Goal: Answer question/provide support

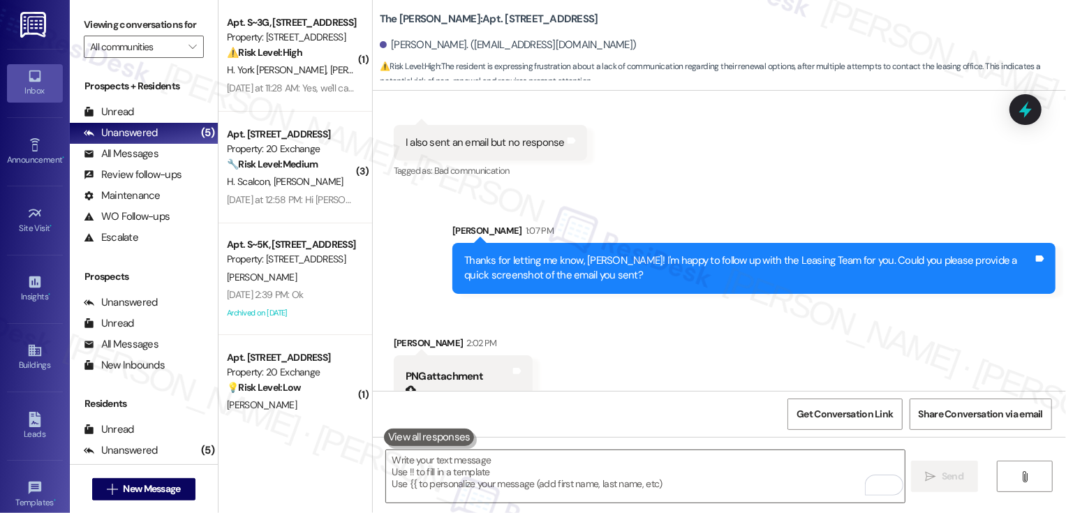
scroll to position [4265, 0]
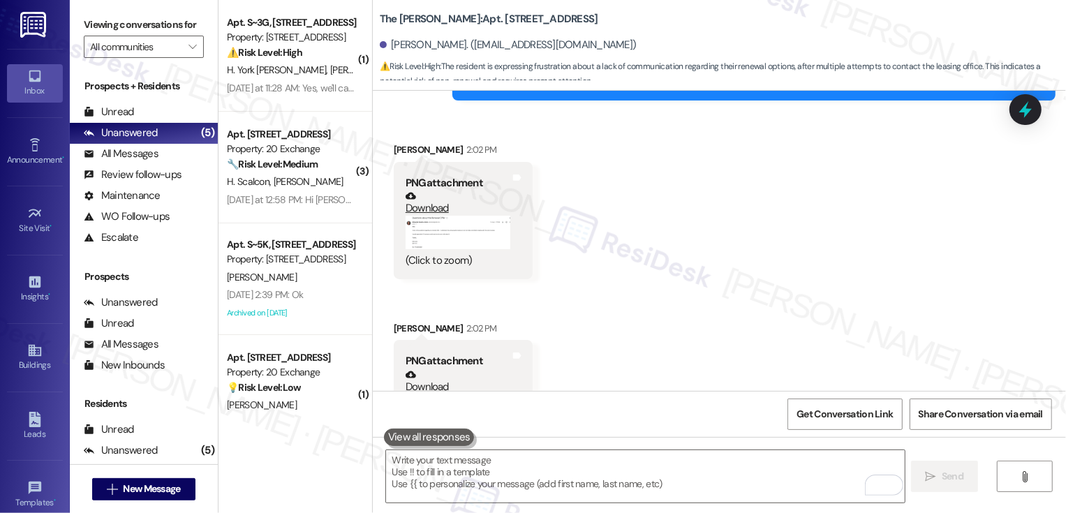
click at [433, 216] on button "Zoom image" at bounding box center [457, 232] width 105 height 33
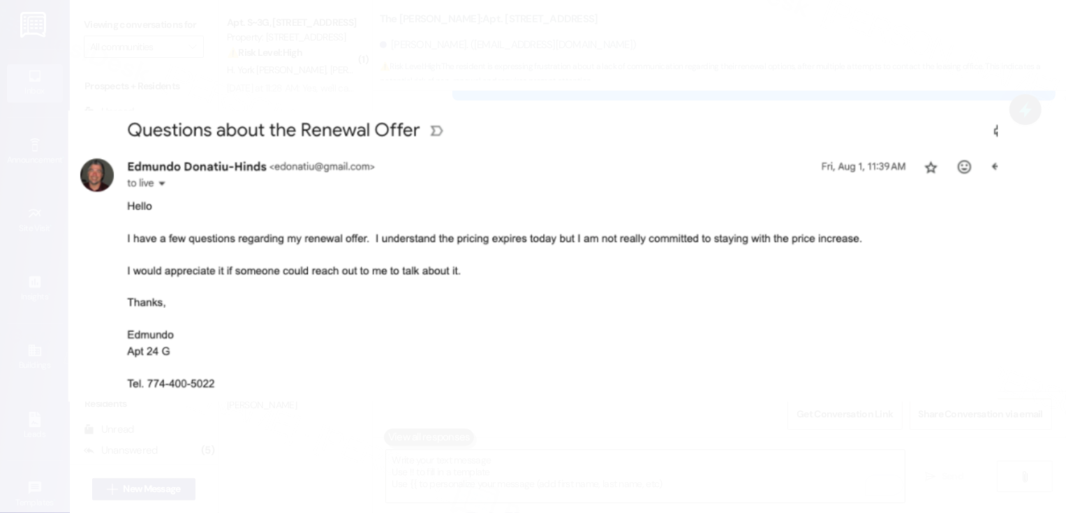
click at [476, 405] on button "Unzoom image" at bounding box center [533, 256] width 1066 height 513
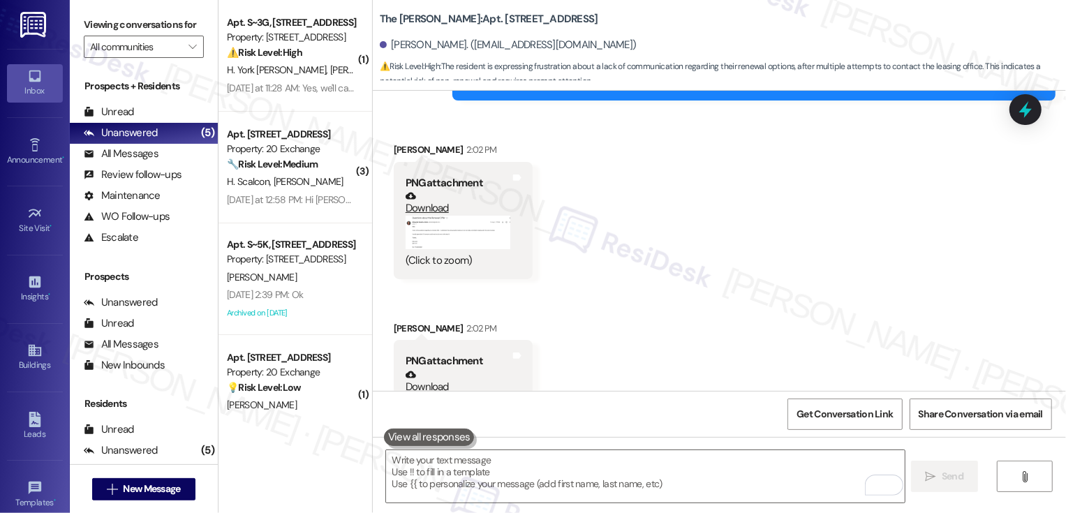
click at [460, 369] on div "Download" at bounding box center [457, 381] width 105 height 25
click at [460, 394] on button "Zoom image" at bounding box center [457, 412] width 105 height 36
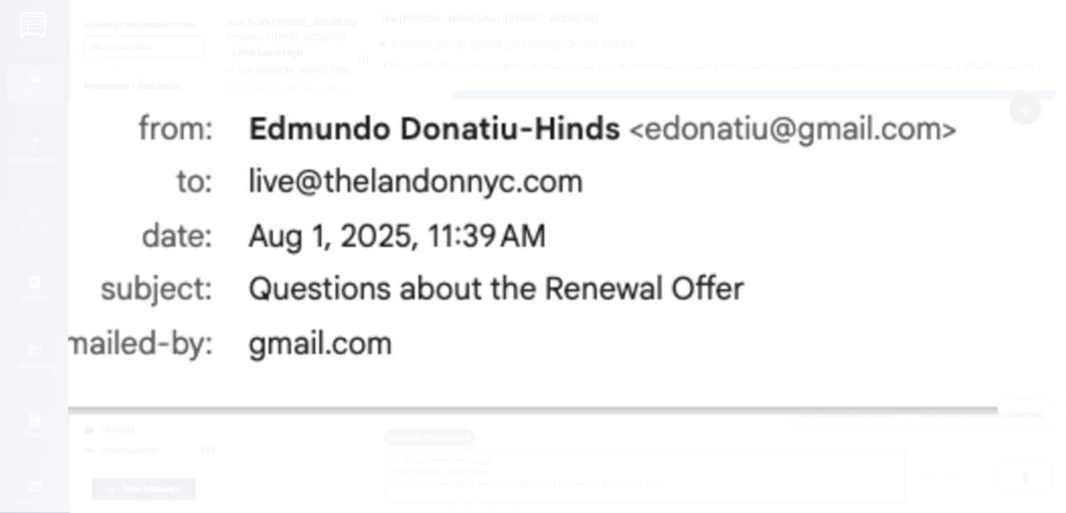
click at [453, 449] on button "Unzoom image" at bounding box center [533, 256] width 1066 height 513
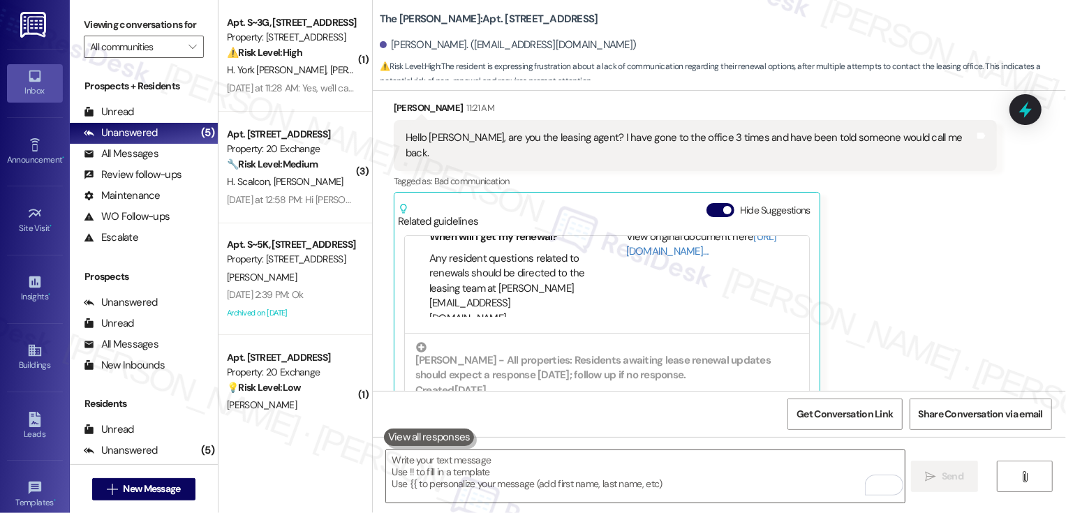
scroll to position [149, 0]
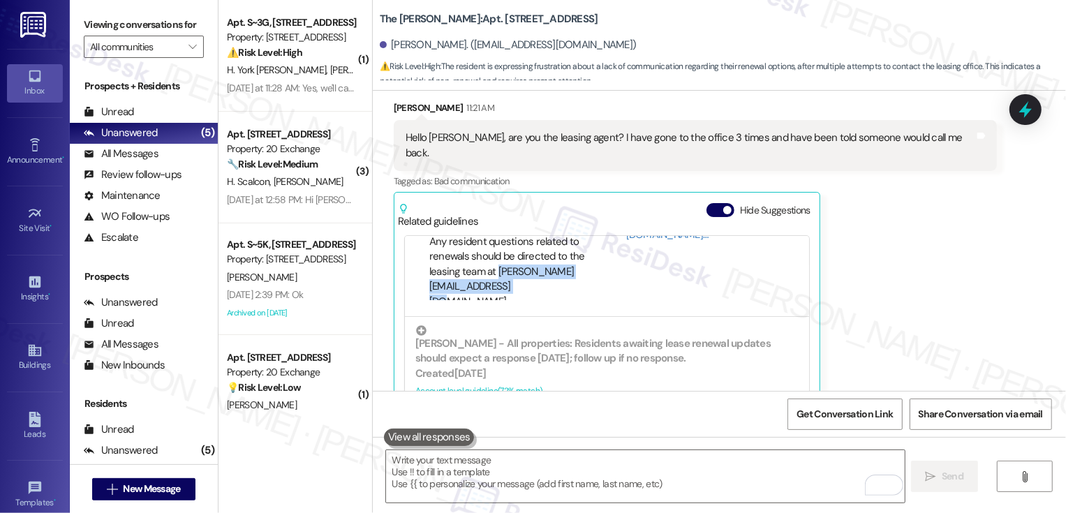
drag, startPoint x: 488, startPoint y: 226, endPoint x: 555, endPoint y: 238, distance: 68.0
click at [555, 238] on li "Any resident questions related to renewals should be directed to the leasing te…" at bounding box center [508, 271] width 158 height 75
copy li "[PERSON_NAME] [EMAIL_ADDRESS][DOMAIN_NAME]"
click at [673, 167] on div "Created a year ago" at bounding box center [606, 159] width 383 height 15
click at [533, 151] on div "Dermot - The [PERSON_NAME]: Resident questions about lease renewals should be d…" at bounding box center [606, 124] width 383 height 56
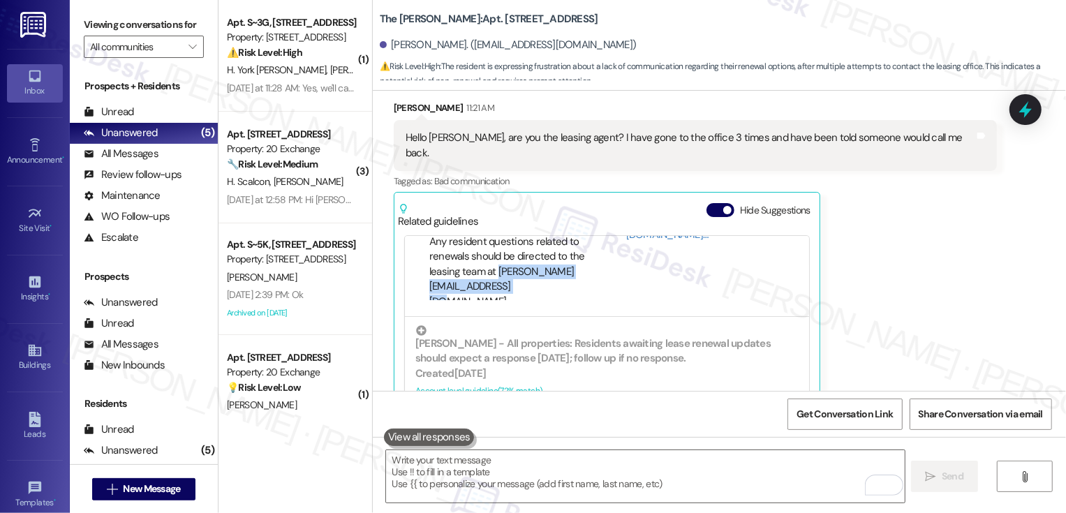
click at [533, 151] on div "Dermot - The [PERSON_NAME]: Resident questions about lease renewals should be d…" at bounding box center [606, 124] width 383 height 56
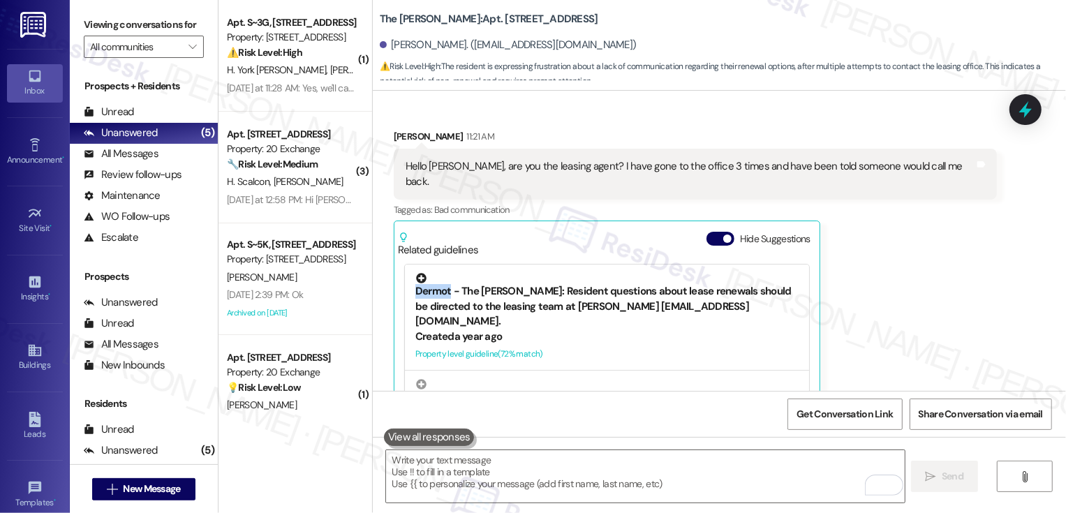
scroll to position [3, 0]
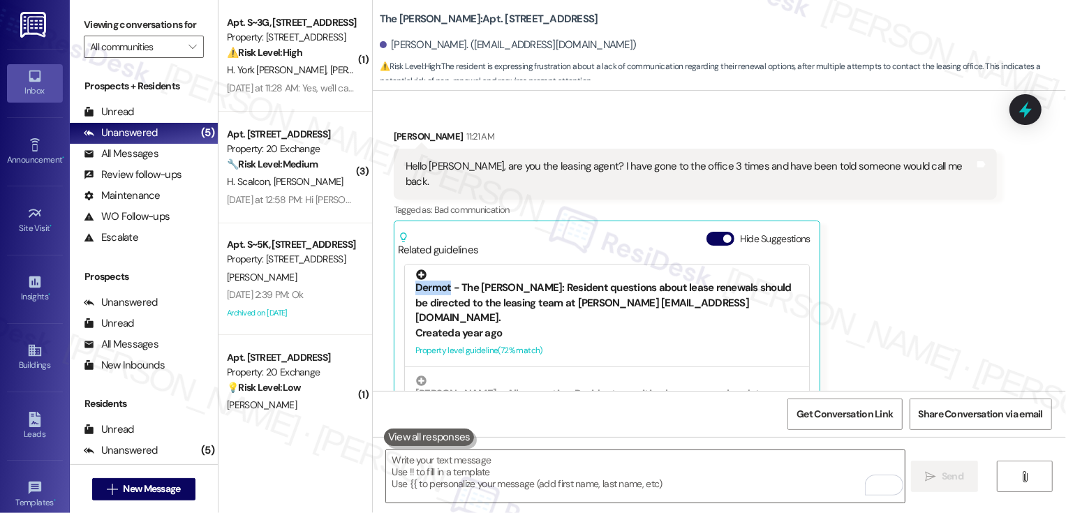
click at [618, 269] on div "Dermot - The [PERSON_NAME]: Resident questions about lease renewals should be d…" at bounding box center [606, 297] width 383 height 56
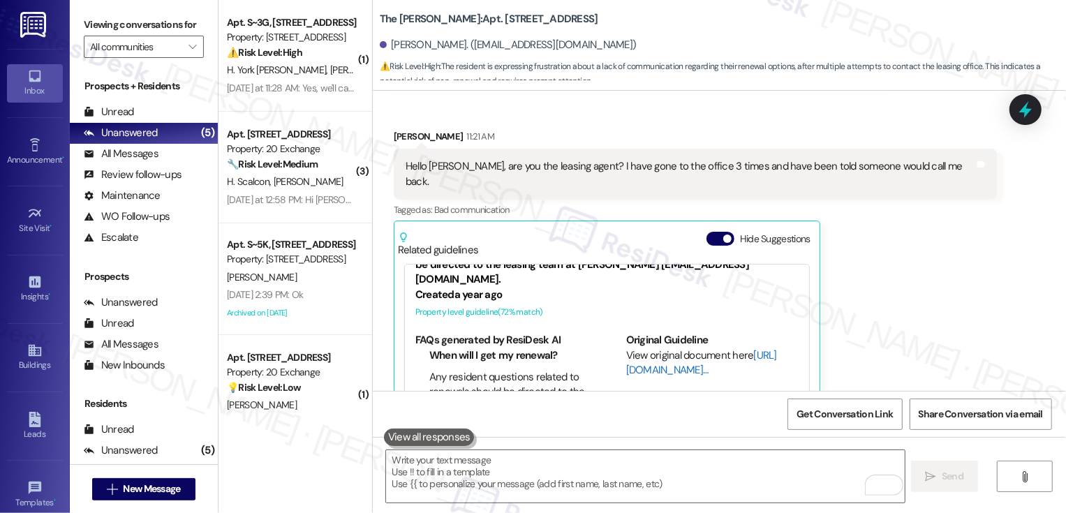
click at [645, 348] on link "[URL][DOMAIN_NAME]…" at bounding box center [701, 362] width 151 height 29
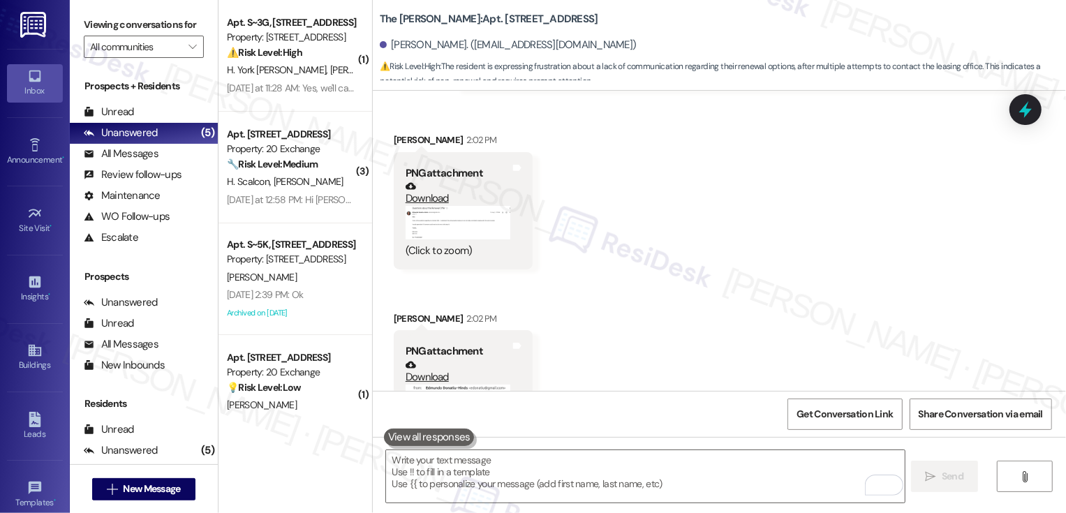
scroll to position [4314, 0]
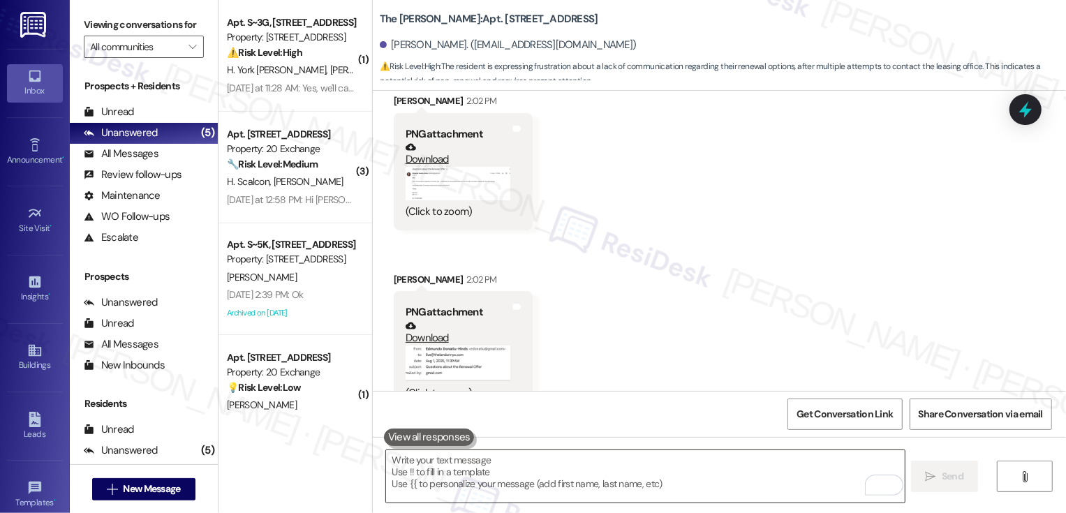
click at [495, 454] on textarea "To enrich screen reader interactions, please activate Accessibility in Grammarl…" at bounding box center [645, 476] width 518 height 52
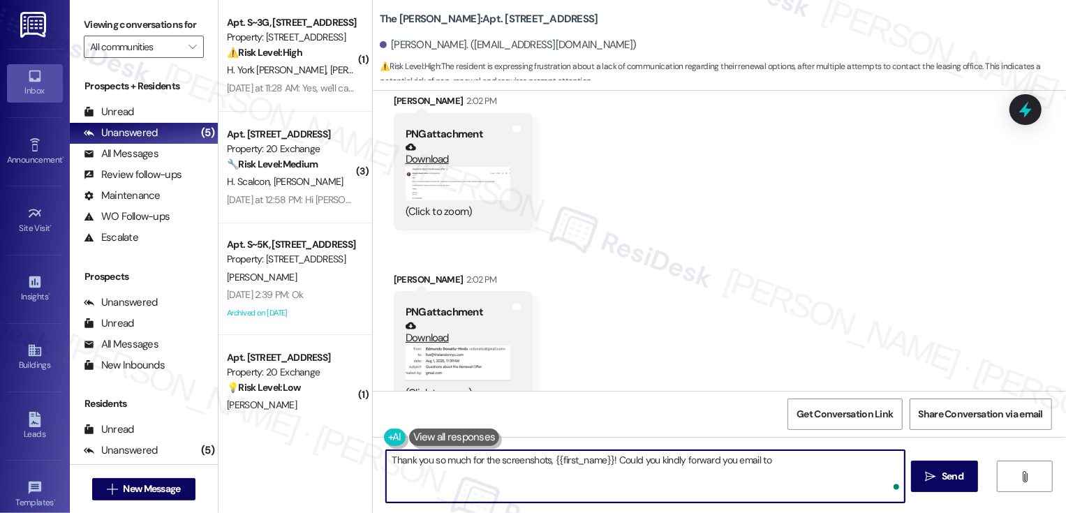
paste textarea "[PERSON_NAME] [EMAIL_ADDRESS][DOMAIN_NAME]"
click at [386, 470] on textarea "Thank you so much for the screenshots, {{first_name}}! Could you kindly forward…" at bounding box center [645, 476] width 518 height 52
click at [782, 458] on textarea "Thank you so much for the screenshots, {{first_name}}! Could you kindly forward…" at bounding box center [645, 476] width 518 height 52
click at [676, 475] on textarea "Thank you so much for the screenshots, {{first_name}}! Could you kindly forward…" at bounding box center [645, 476] width 518 height 52
click at [472, 345] on button "Zoom image" at bounding box center [457, 363] width 105 height 36
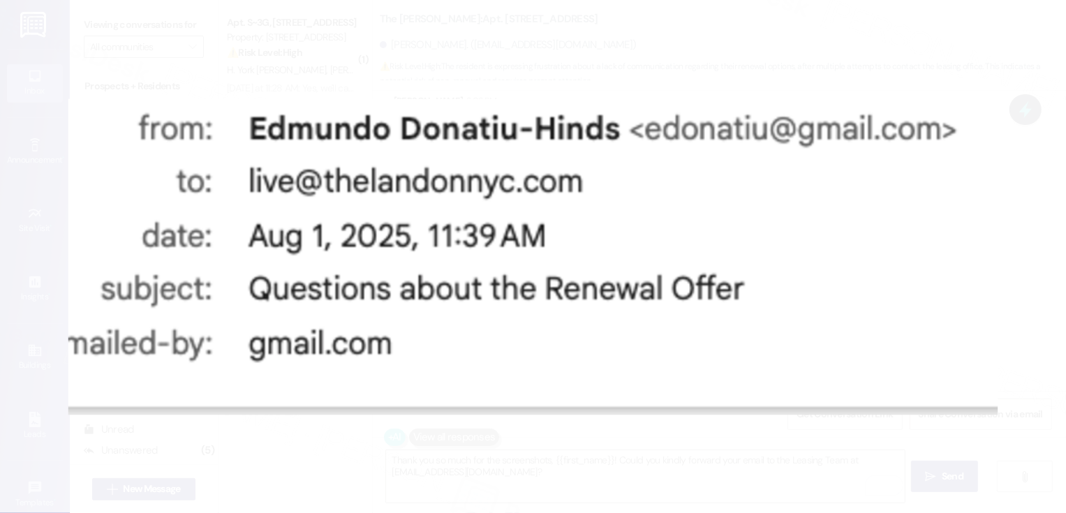
click at [485, 421] on button "Unzoom image" at bounding box center [533, 256] width 1066 height 513
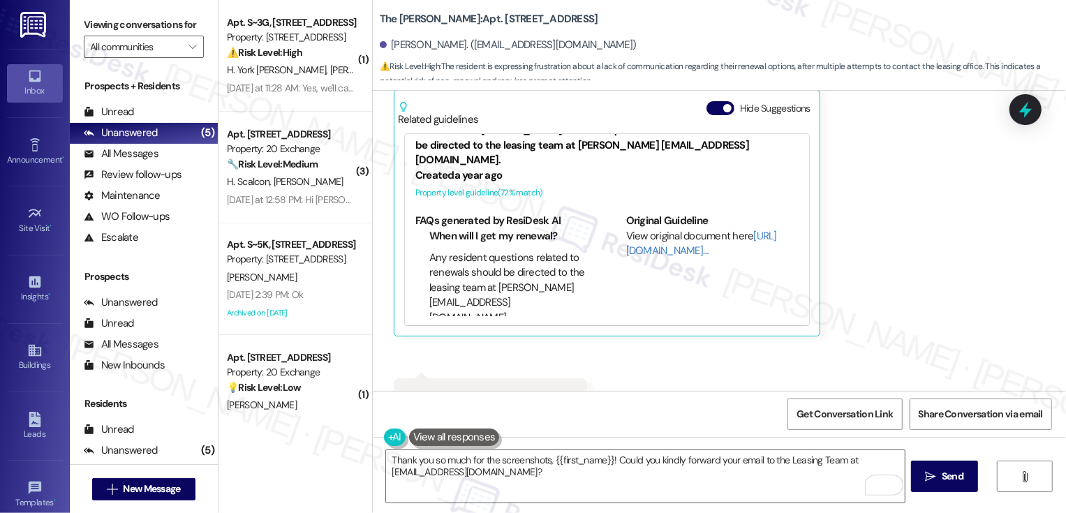
scroll to position [30, 0]
click at [563, 473] on textarea "Thank you so much for the screenshots, {{first_name}}! Could you kindly forward…" at bounding box center [645, 476] width 518 height 52
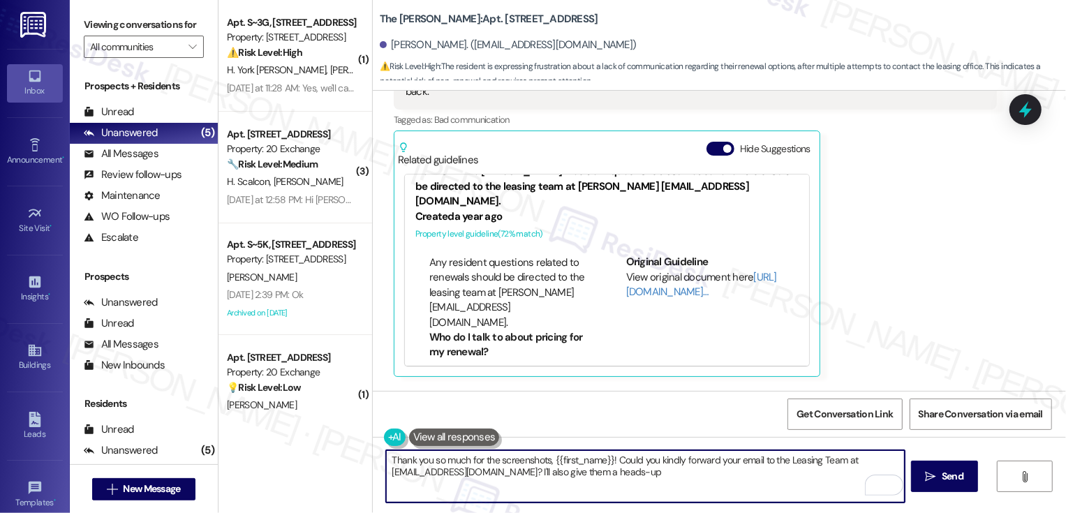
scroll to position [194, 0]
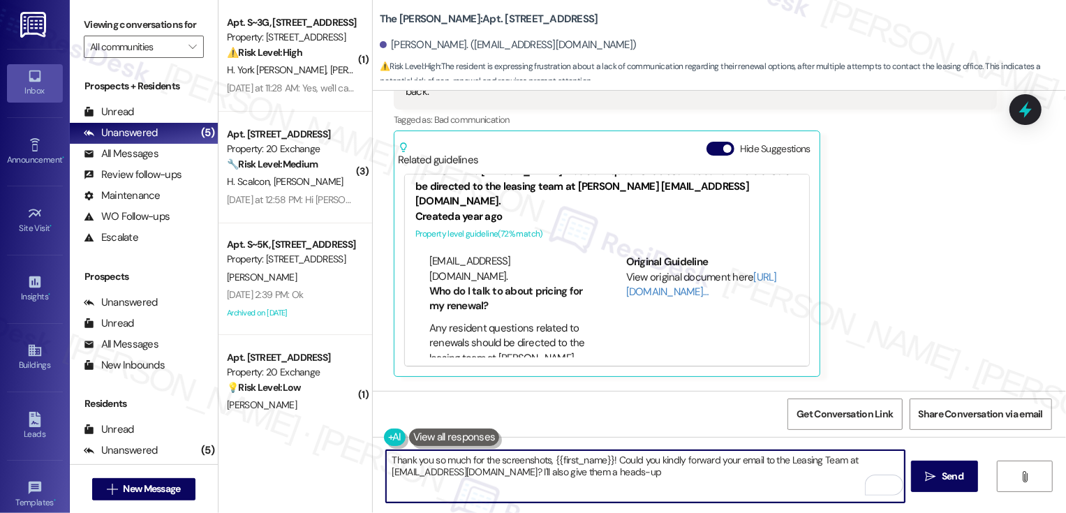
click at [528, 345] on div "Related guidelines Hide Suggestions Dermot - The [PERSON_NAME]: Resident questi…" at bounding box center [607, 253] width 426 height 246
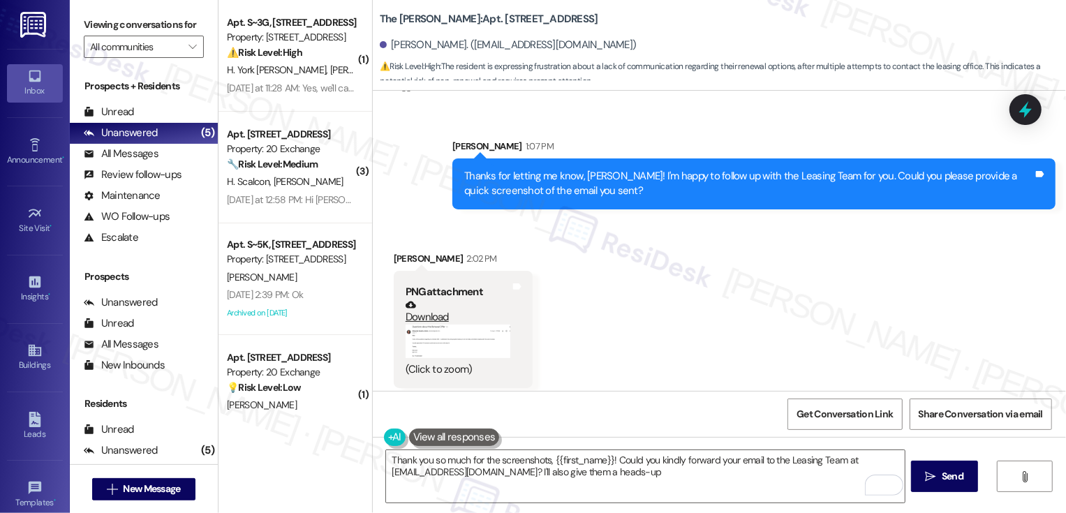
scroll to position [4160, 0]
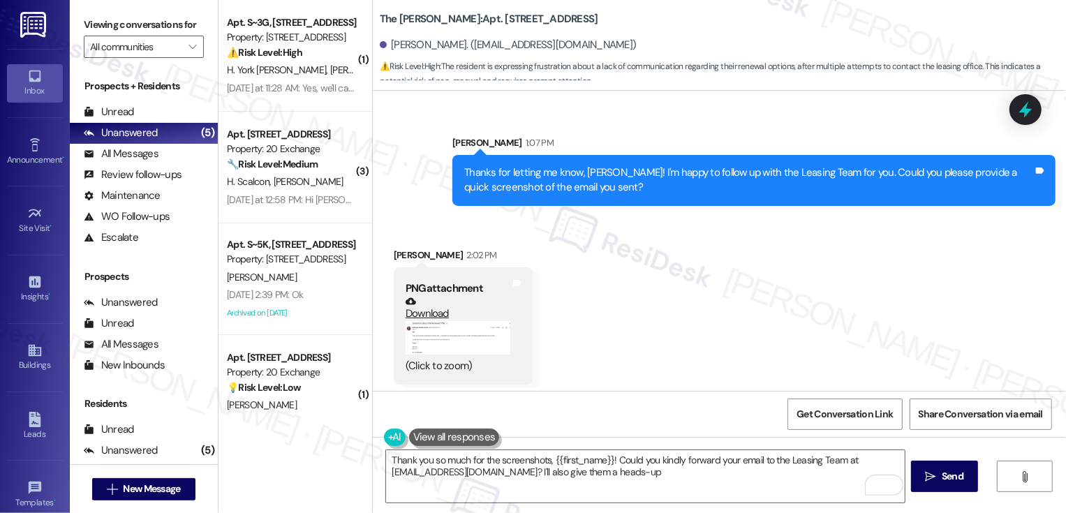
click at [458, 321] on button "Zoom image" at bounding box center [457, 337] width 105 height 33
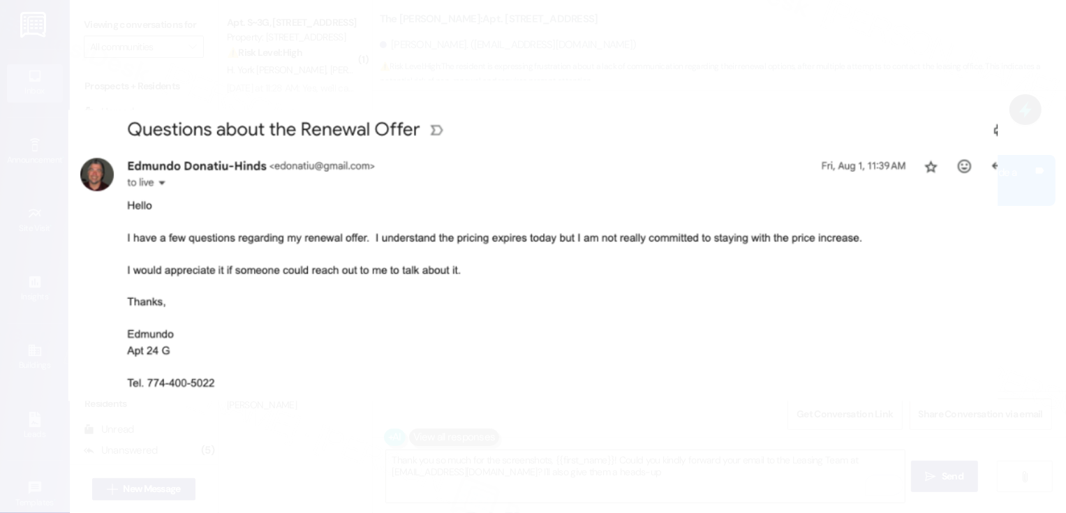
click at [452, 344] on button "Unzoom image" at bounding box center [533, 256] width 1066 height 513
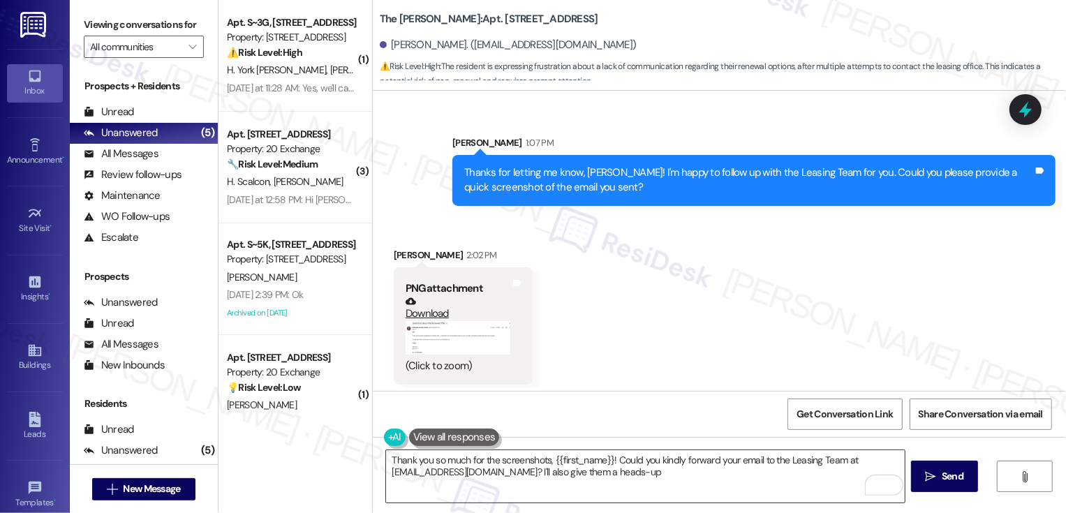
click at [696, 482] on textarea "Thank you so much for the screenshots, {{first_name}}! Could you kindly forward…" at bounding box center [645, 476] width 518 height 52
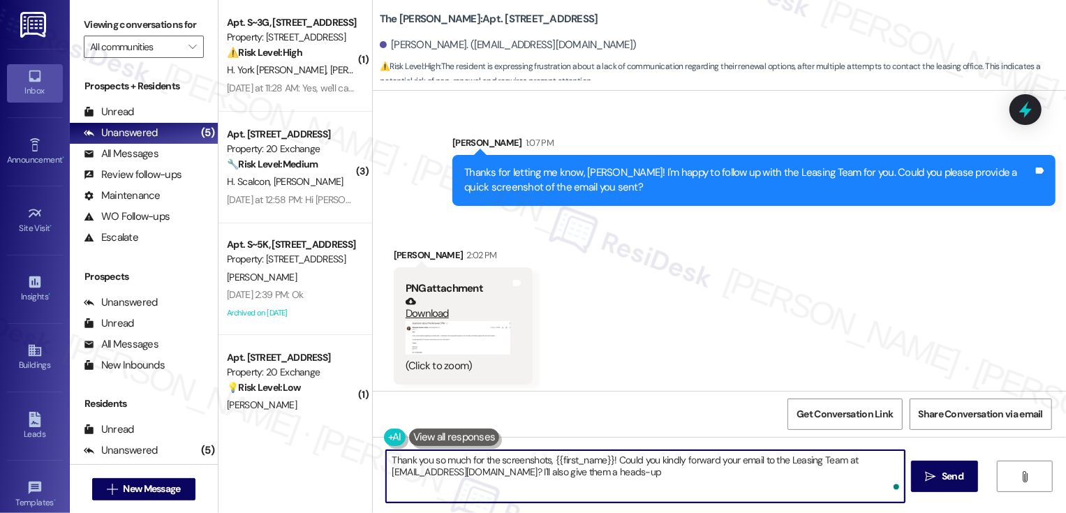
type textarea "Thank you so much for the screenshots, {{first_name}}! Could you kindly forward…"
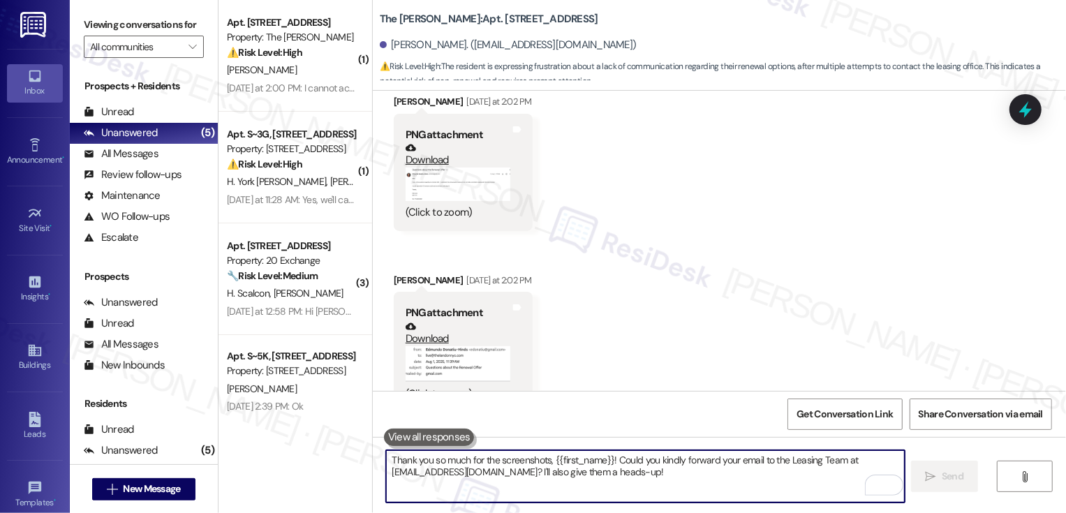
scroll to position [4426, 0]
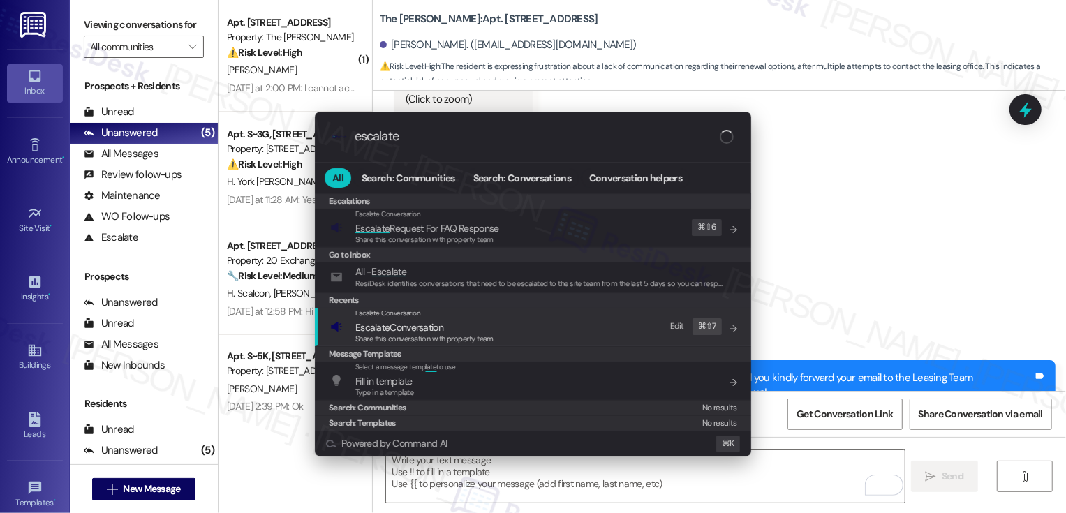
type input "escalate"
click at [449, 331] on span "Escalate Conversation" at bounding box center [424, 327] width 138 height 15
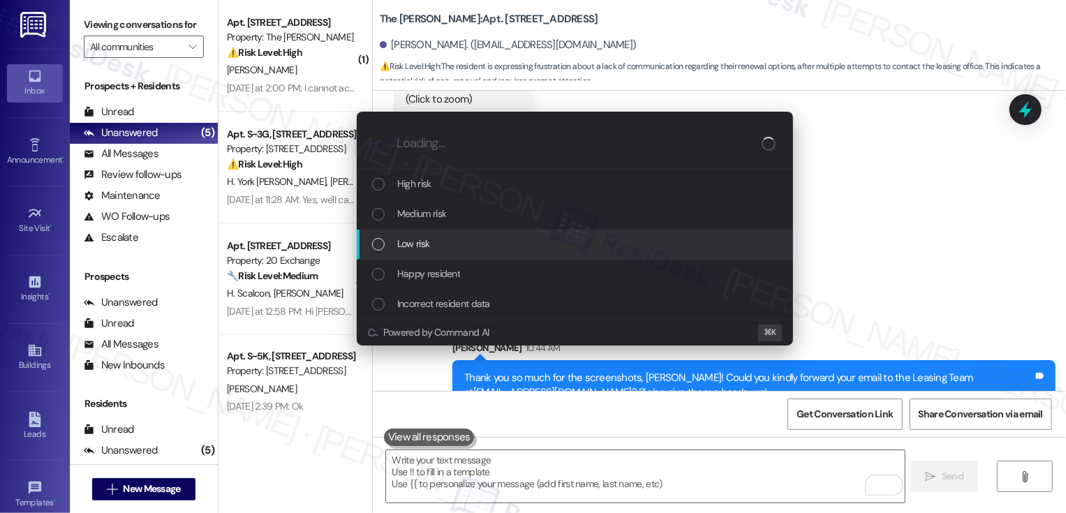
click at [900, 199] on div "Escalate Conversation How risky is the relationship with this person? Topics (e…" at bounding box center [533, 256] width 1066 height 513
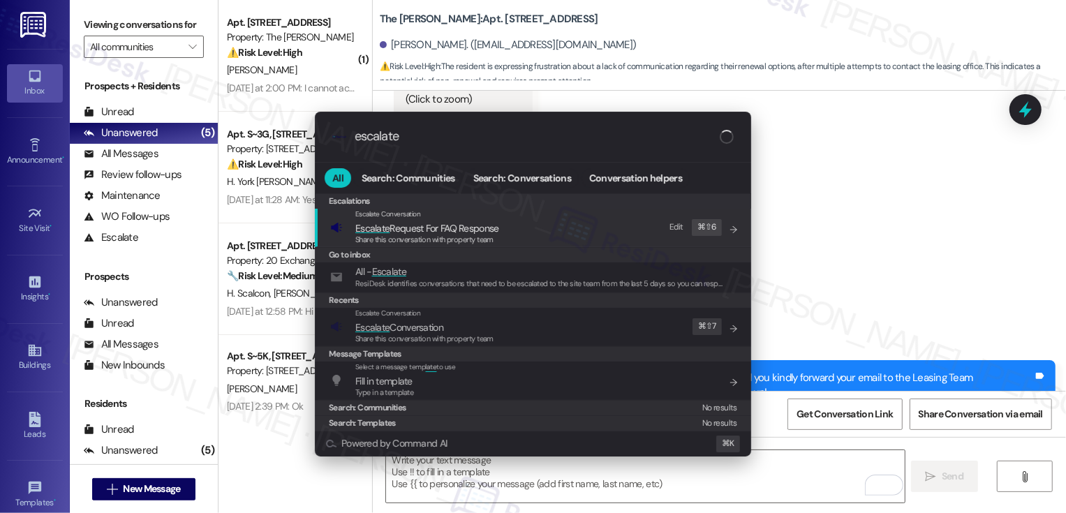
click at [980, 204] on div ".cls-1{fill:#0a055f;}.cls-2{fill:#0cc4c4;} resideskLogoBlueOrange escalate All …" at bounding box center [533, 256] width 1066 height 513
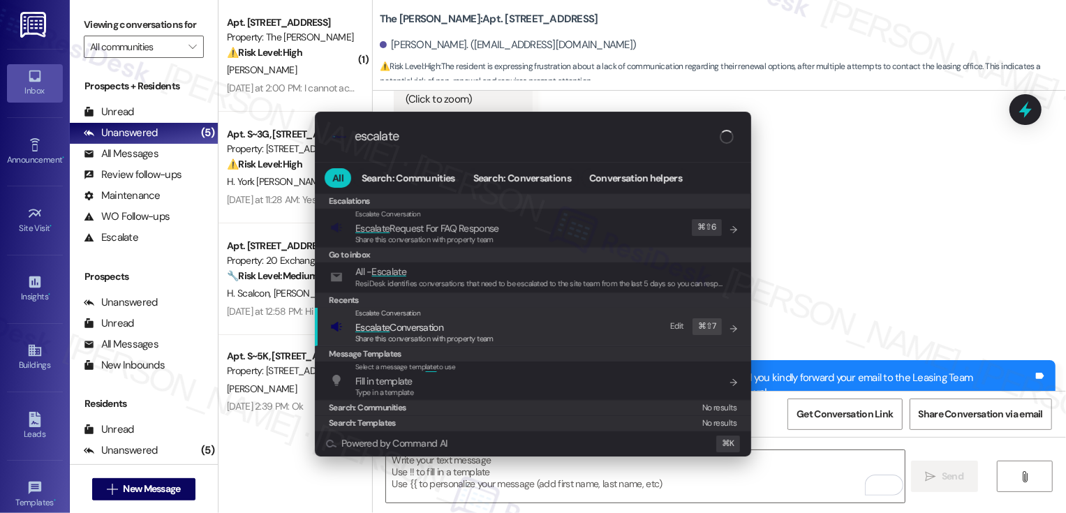
type input "escalate"
click at [393, 330] on span "Escalate Conversation" at bounding box center [399, 327] width 88 height 13
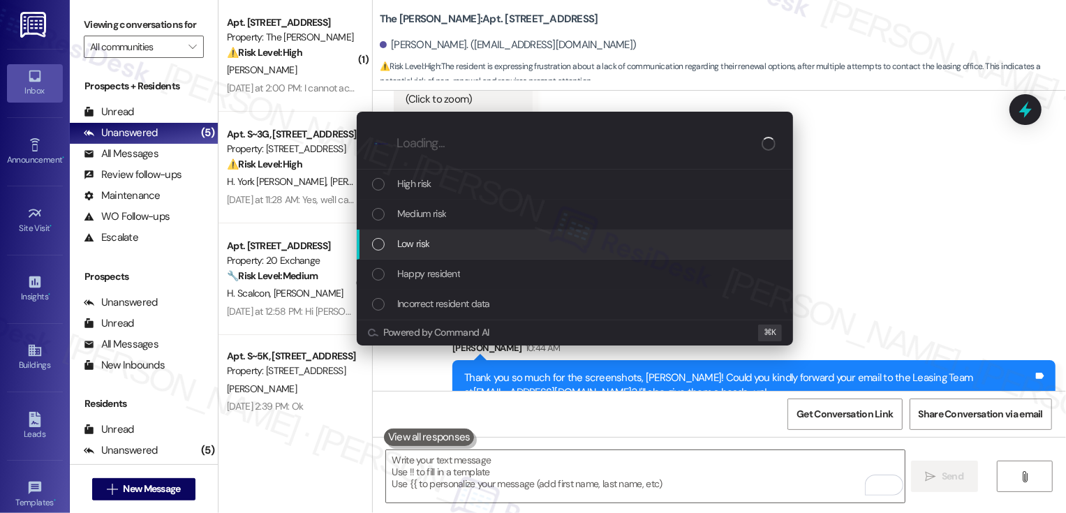
click at [405, 241] on span "Low risk" at bounding box center [413, 243] width 32 height 15
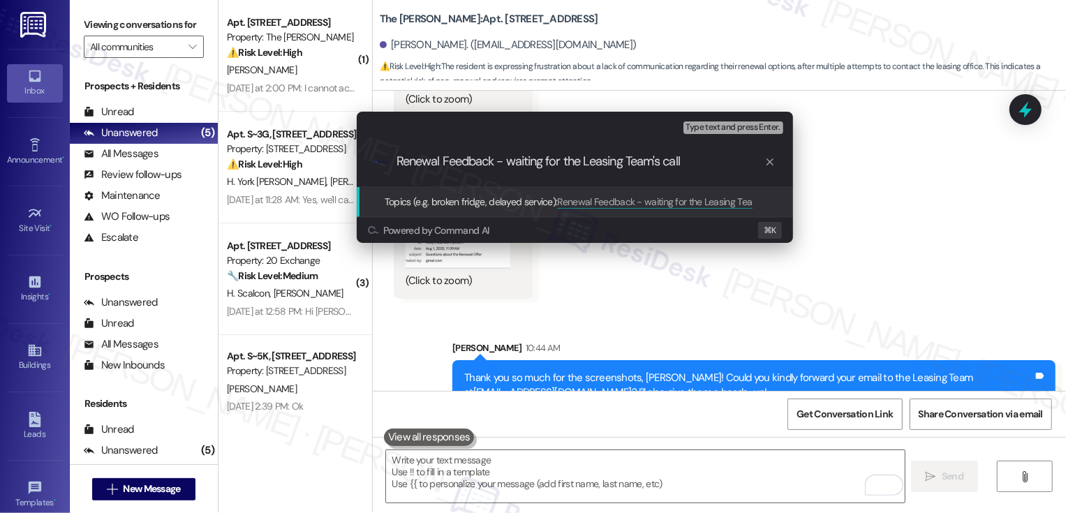
paste input "– awaiting a call from the Leasing Team"
type input "Renewal Feedback – awaiting a call from the Leasing Team"
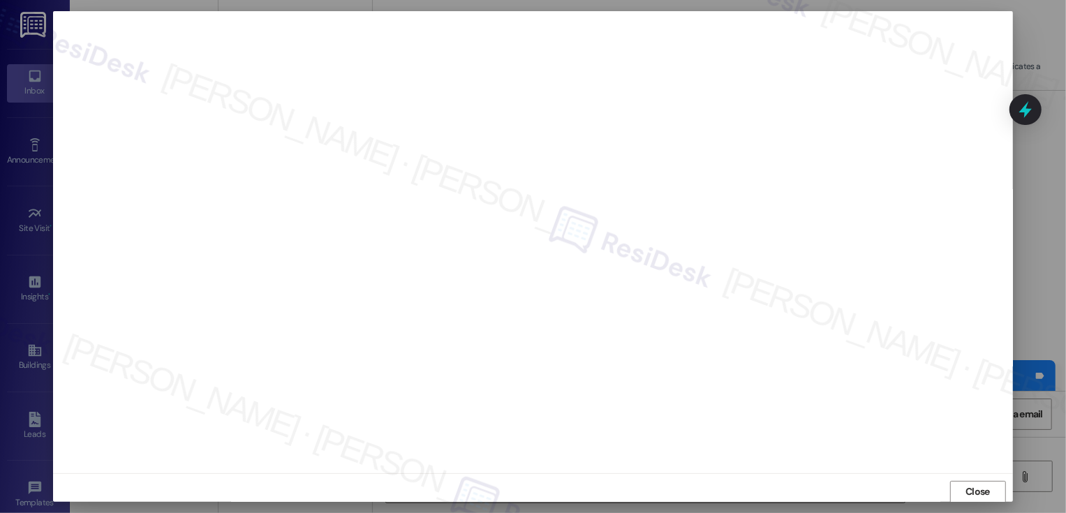
scroll to position [1, 0]
click at [976, 486] on button "Close" at bounding box center [978, 491] width 56 height 22
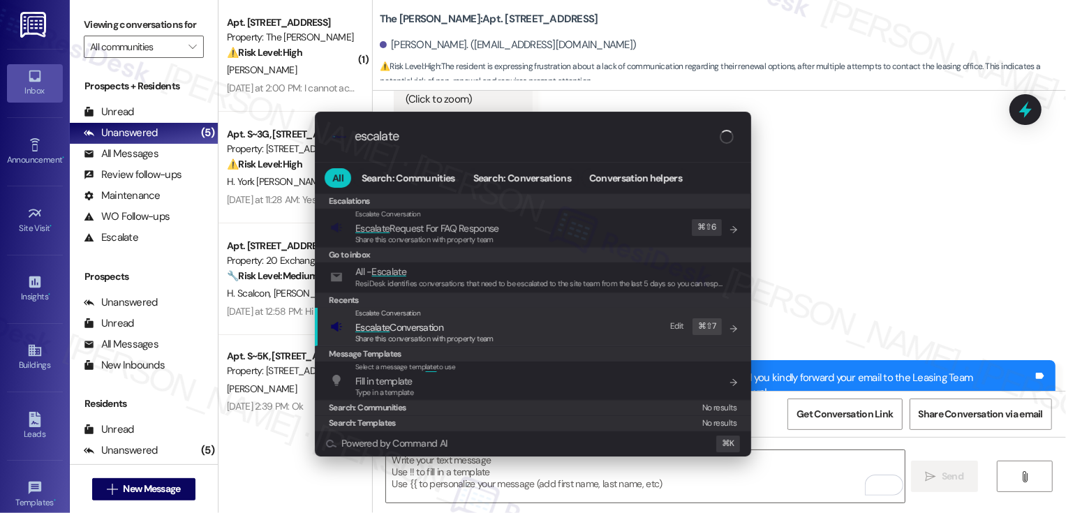
type input "escalate"
click at [465, 325] on span "Escalate Conversation" at bounding box center [424, 327] width 138 height 15
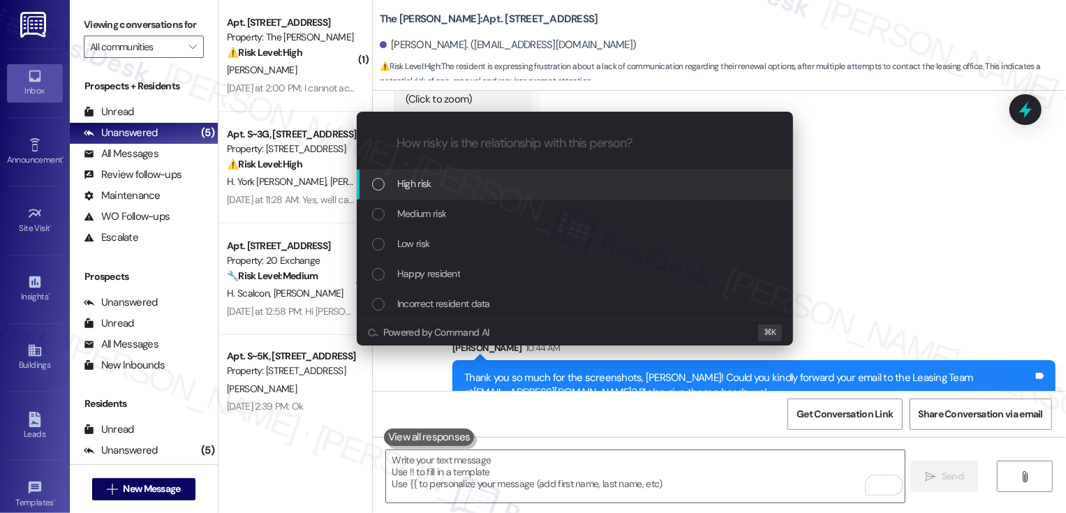
paste input "Renewal Feedback – awaiting a call from the Leasing Team"
type input "Renewal Feedback – awaiting a call from the Leasing Team"
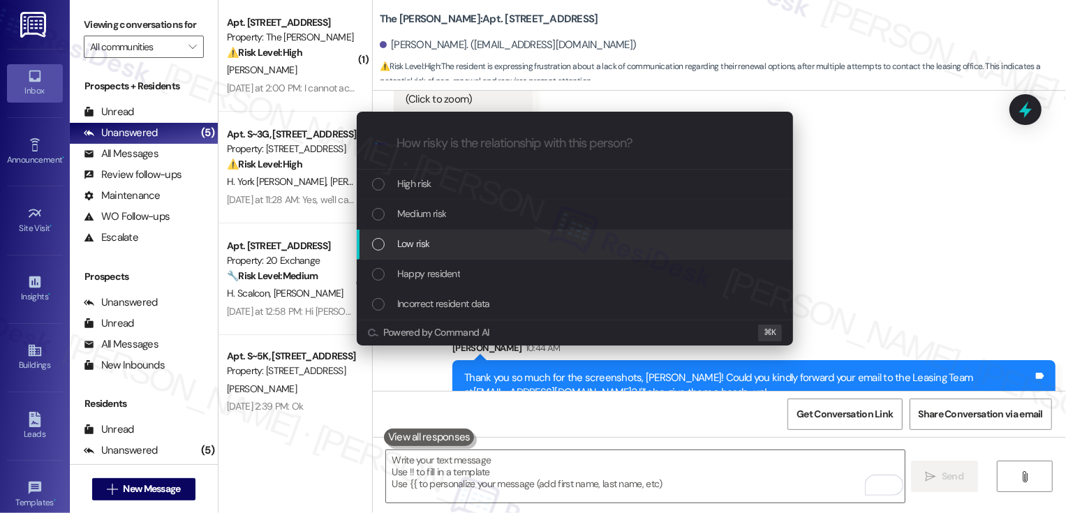
click at [391, 248] on div "Low risk" at bounding box center [576, 243] width 408 height 15
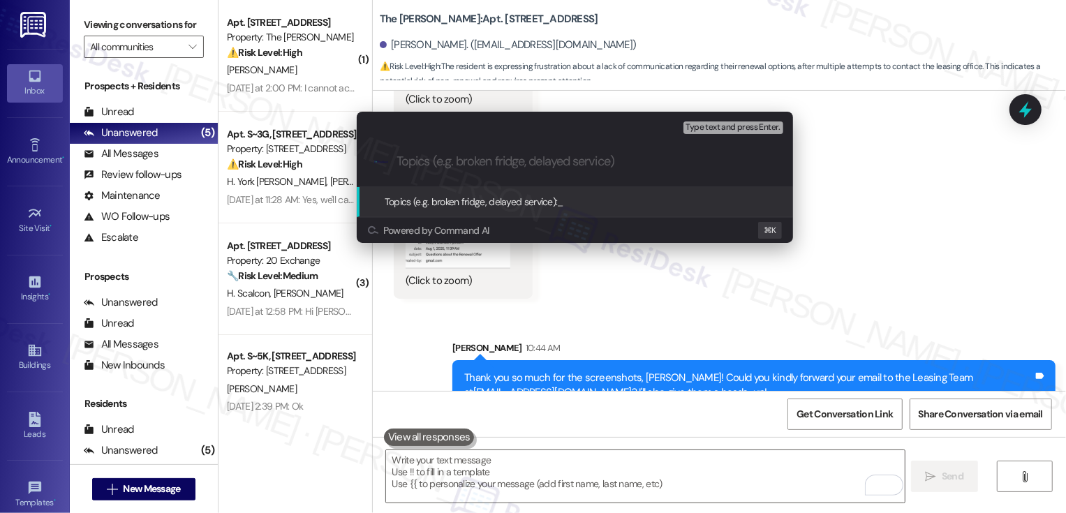
paste input "Renewal Feedback – awaiting a call from the Leasing Team"
type input "Renewal Feedback – awaiting a call from the Leasing Team"
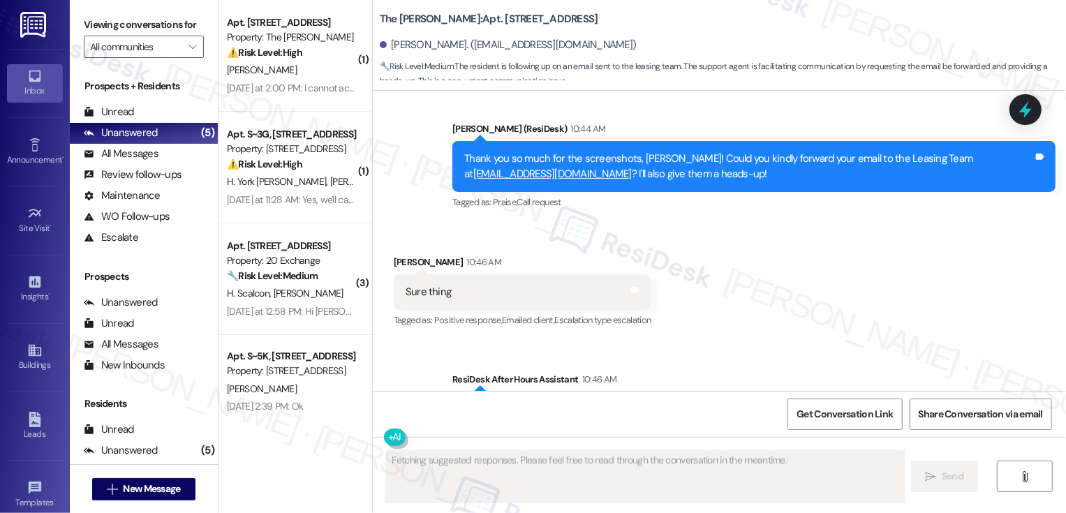
scroll to position [4696, 0]
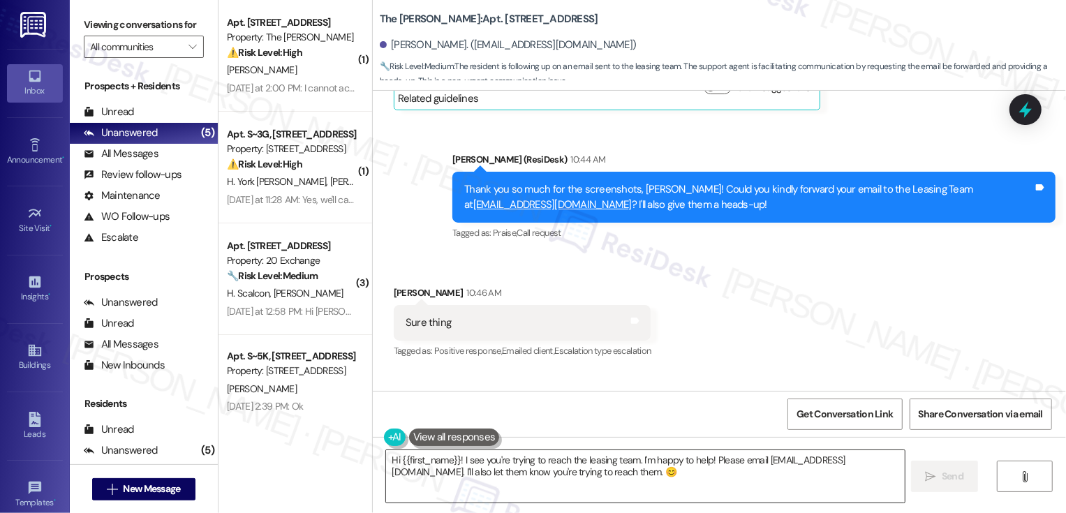
click at [484, 465] on textarea "Hi {{first_name}}! I see you're trying to reach the leasing team. I'm happy to …" at bounding box center [645, 476] width 518 height 52
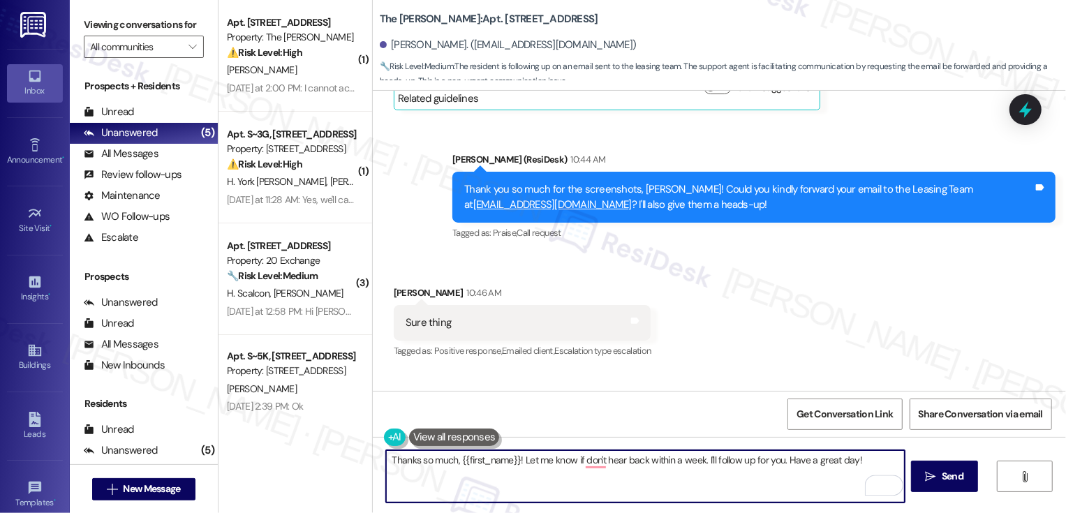
drag, startPoint x: 513, startPoint y: 461, endPoint x: 350, endPoint y: 456, distance: 163.4
click at [350, 457] on div "( 1 ) Apt. 14G, [STREET_ADDRESS] Property: The [PERSON_NAME] ⚠️ Risk Level: Hig…" at bounding box center [641, 256] width 847 height 513
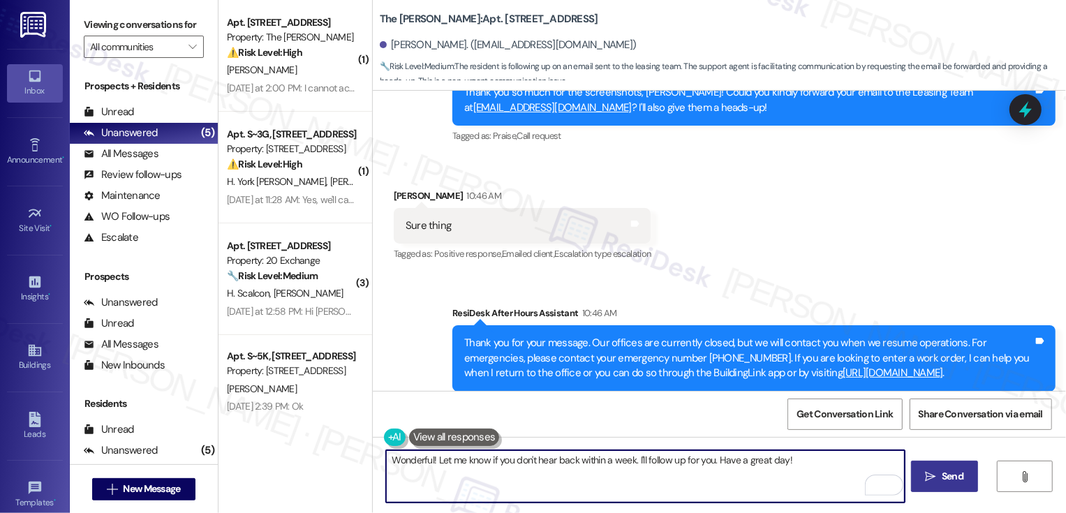
type textarea "Wonderful! Let me know if you don't hear back within a week. I'll follow up for…"
click at [962, 477] on span "Send" at bounding box center [952, 476] width 27 height 15
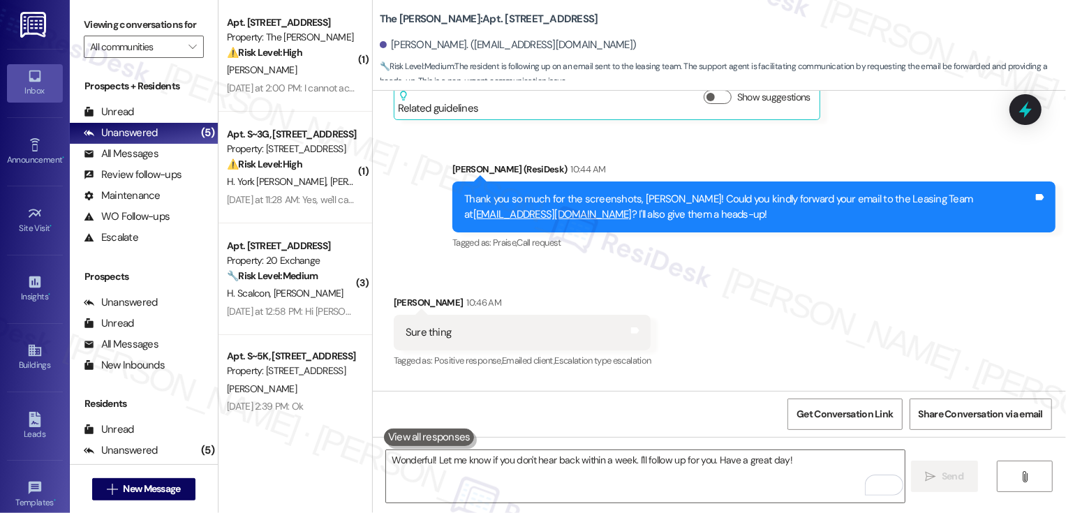
scroll to position [4890, 0]
